Goal: Task Accomplishment & Management: Manage account settings

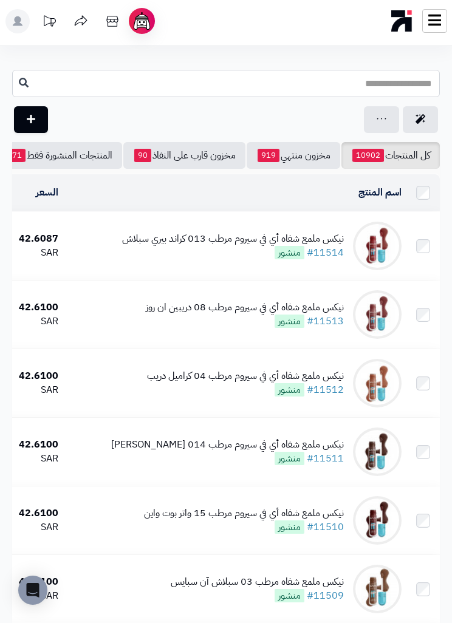
click at [418, 75] on input "text" at bounding box center [226, 83] width 428 height 27
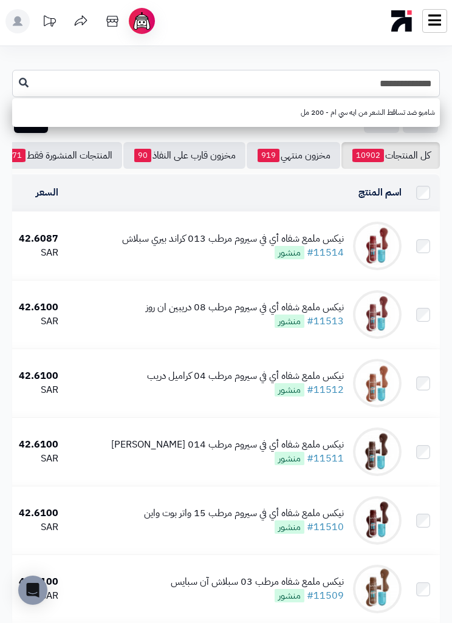
type input "**********"
click at [398, 106] on link "شامبو ضد تساقط الشعر من ايه سي ام - 200 مل" at bounding box center [226, 112] width 428 height 22
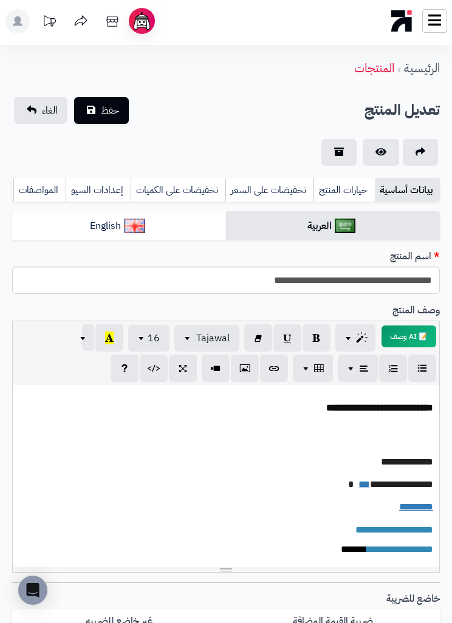
click at [275, 190] on link "تخفيضات على السعر" at bounding box center [269, 190] width 88 height 24
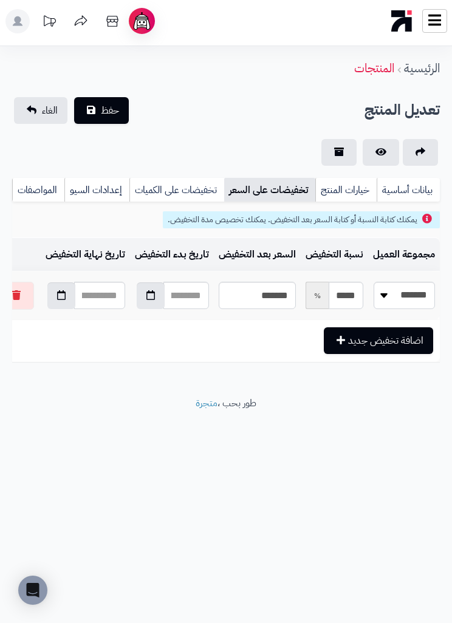
click at [29, 285] on button "button" at bounding box center [16, 296] width 35 height 28
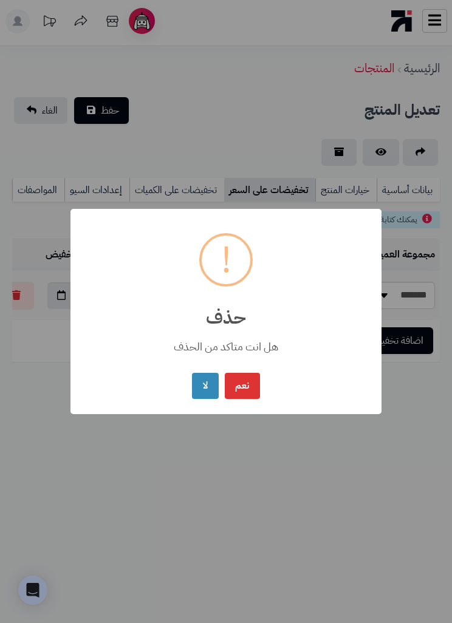
click at [238, 387] on button "نعم" at bounding box center [242, 386] width 35 height 26
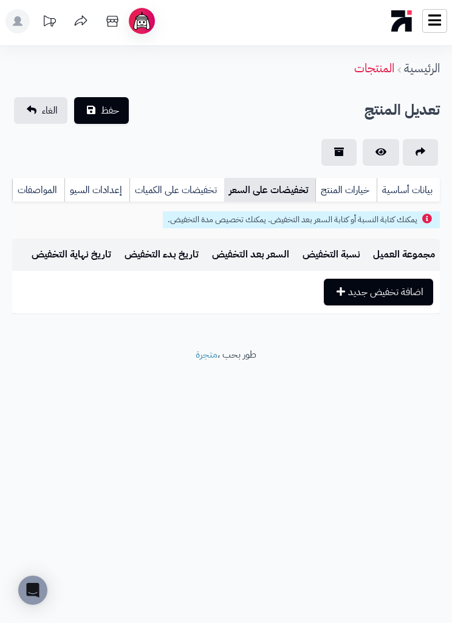
click at [92, 106] on button "حفظ" at bounding box center [101, 110] width 55 height 27
